Goal: Navigation & Orientation: Find specific page/section

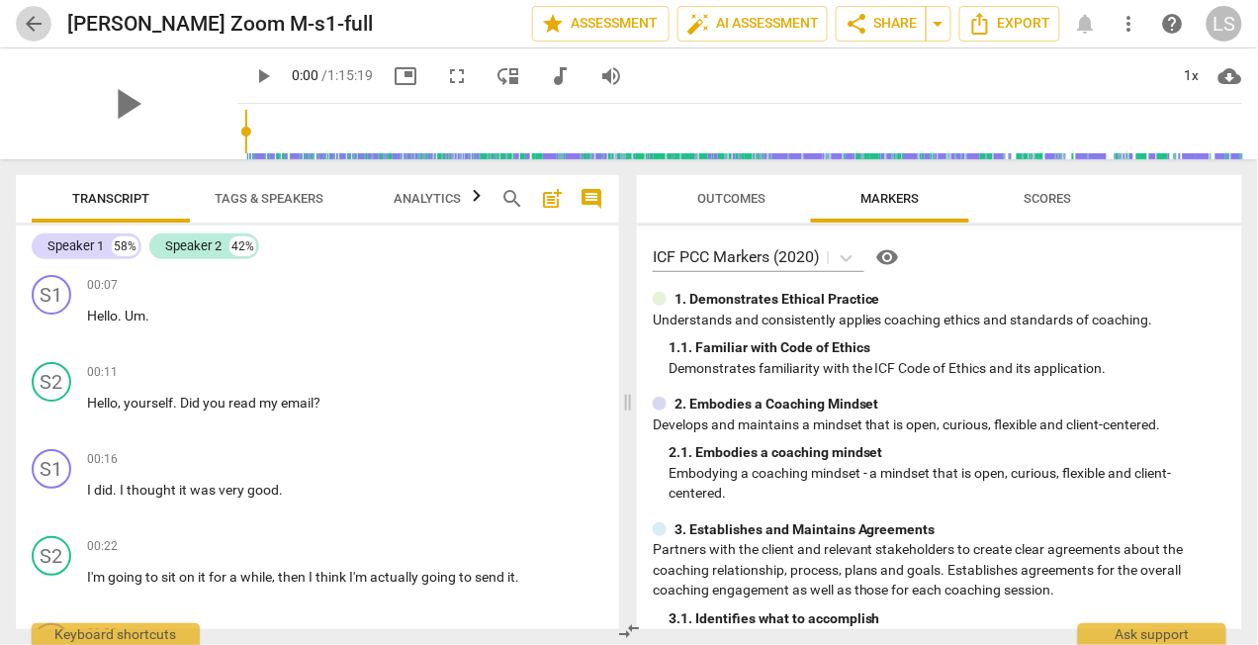
click at [31, 24] on span "arrow_back" at bounding box center [34, 24] width 24 height 24
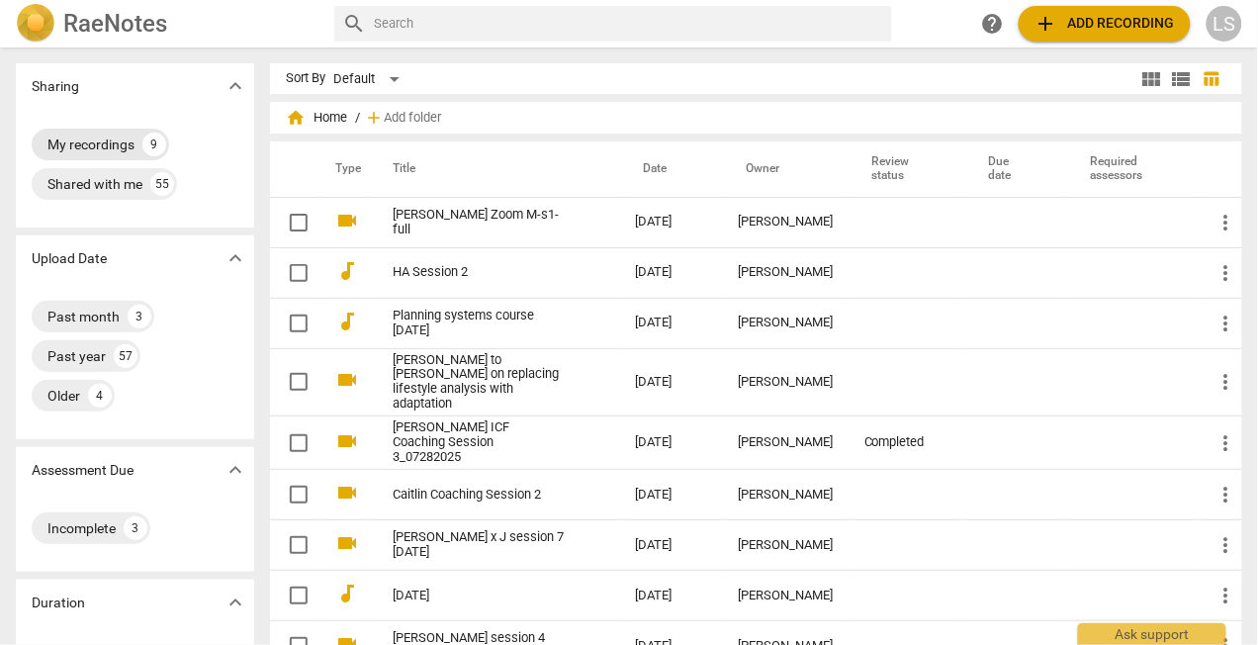
click at [85, 144] on div "My recordings" at bounding box center [90, 144] width 87 height 20
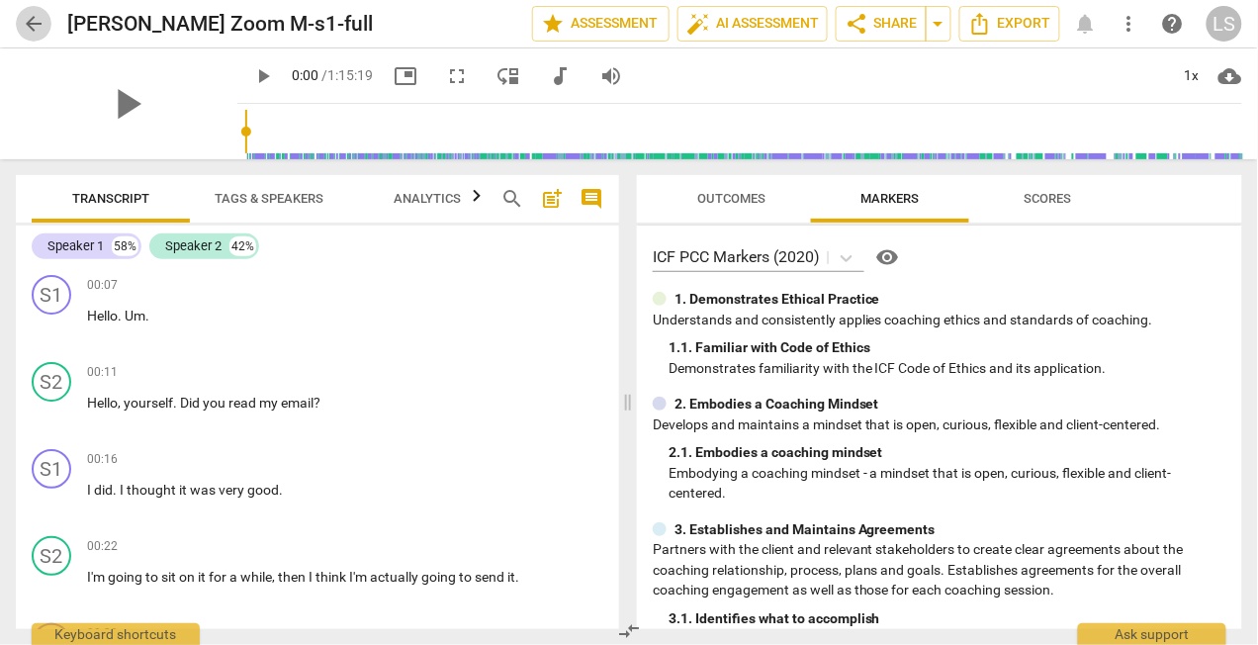
click at [30, 23] on span "arrow_back" at bounding box center [34, 24] width 24 height 24
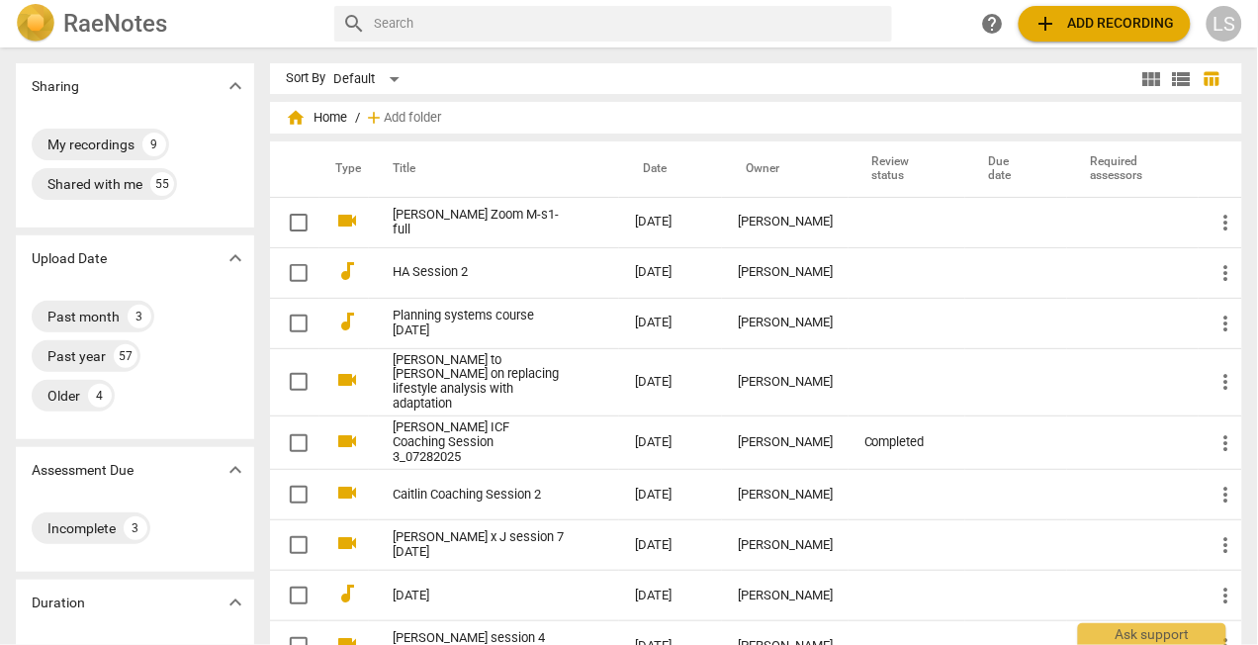
click at [30, 23] on img at bounding box center [36, 24] width 40 height 40
